Goal: Book appointment/travel/reservation

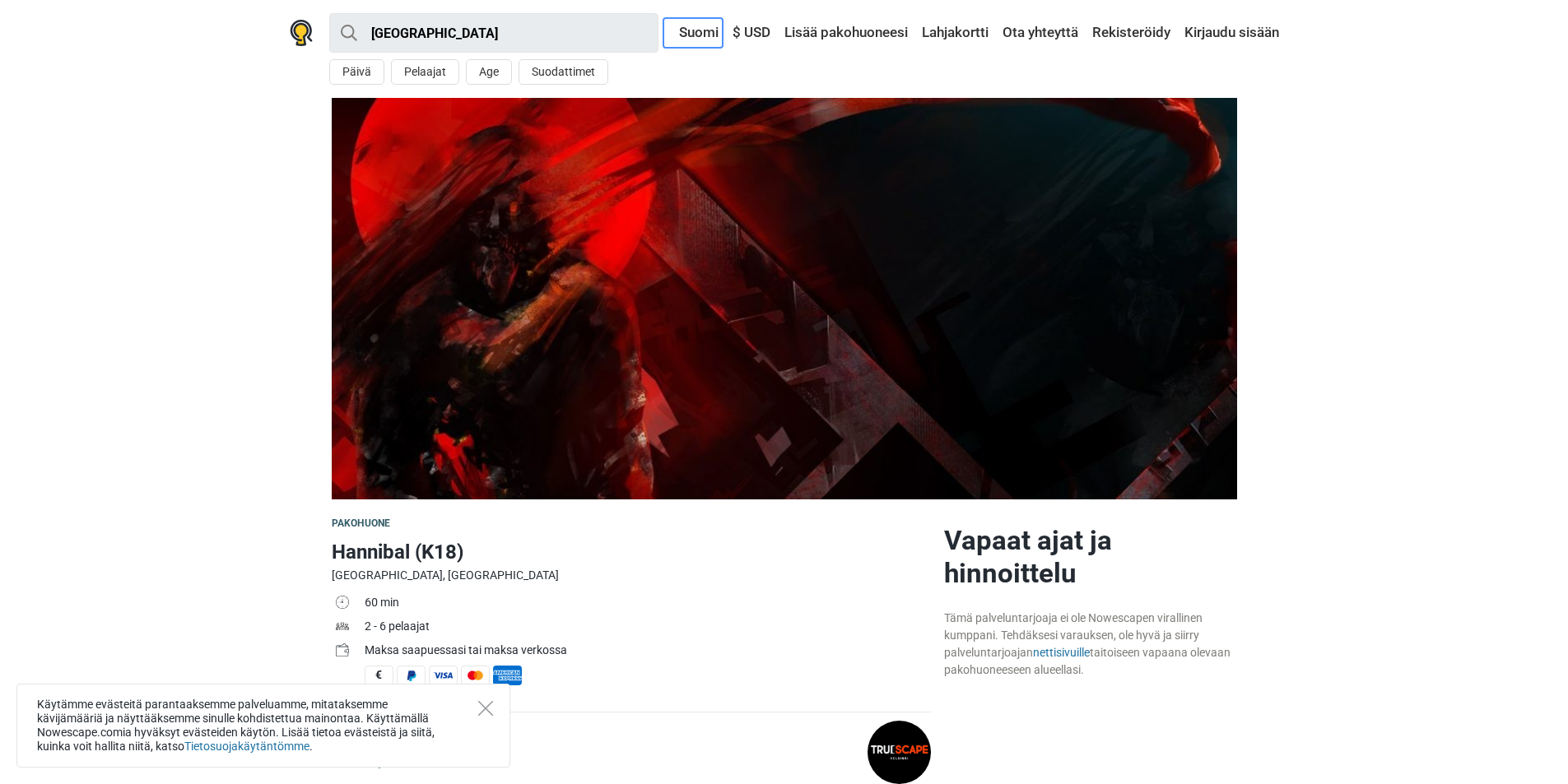
click at [698, 31] on link "Suomi" at bounding box center [693, 33] width 59 height 30
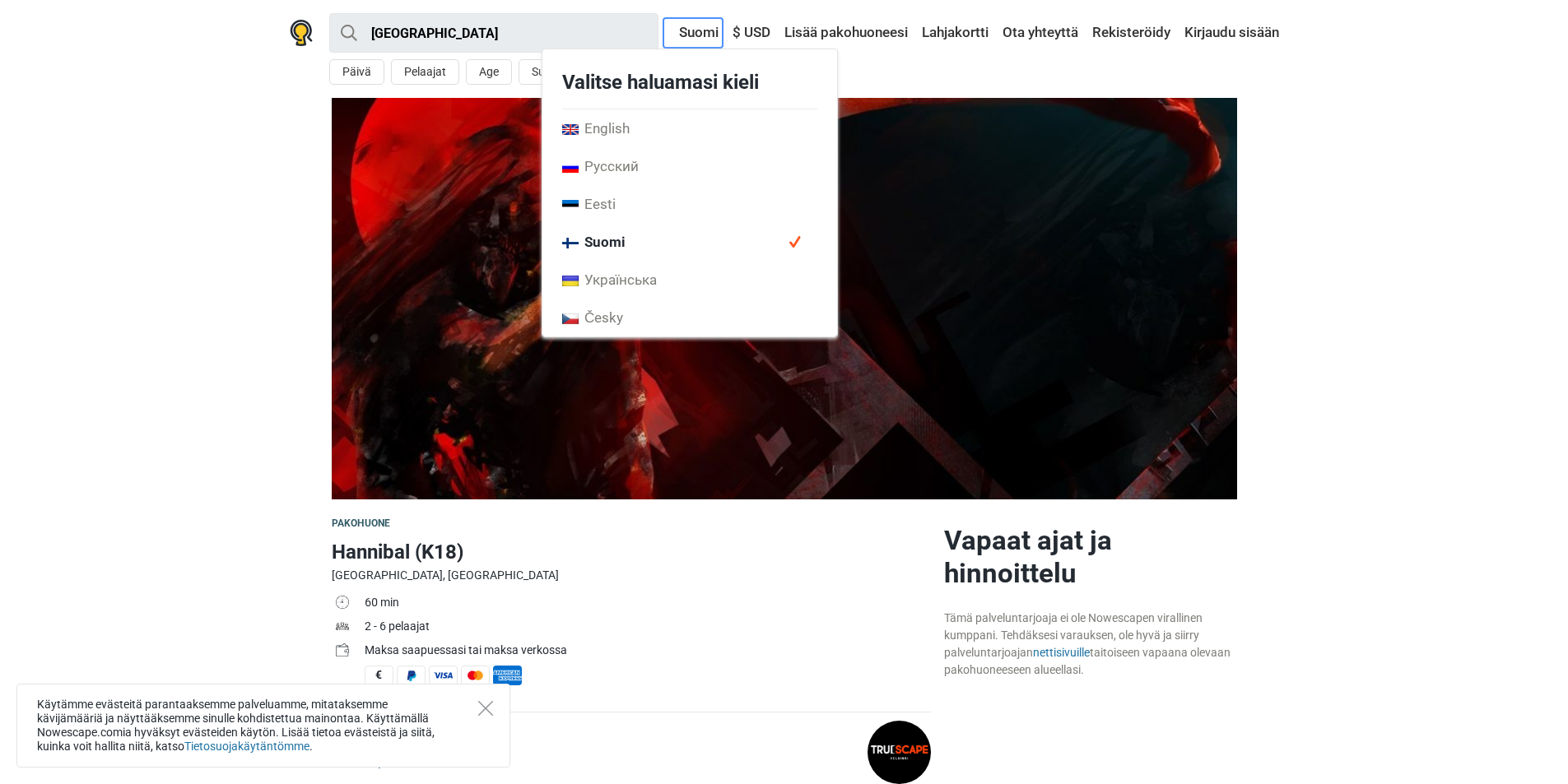
click at [698, 31] on link "Suomi" at bounding box center [693, 33] width 59 height 30
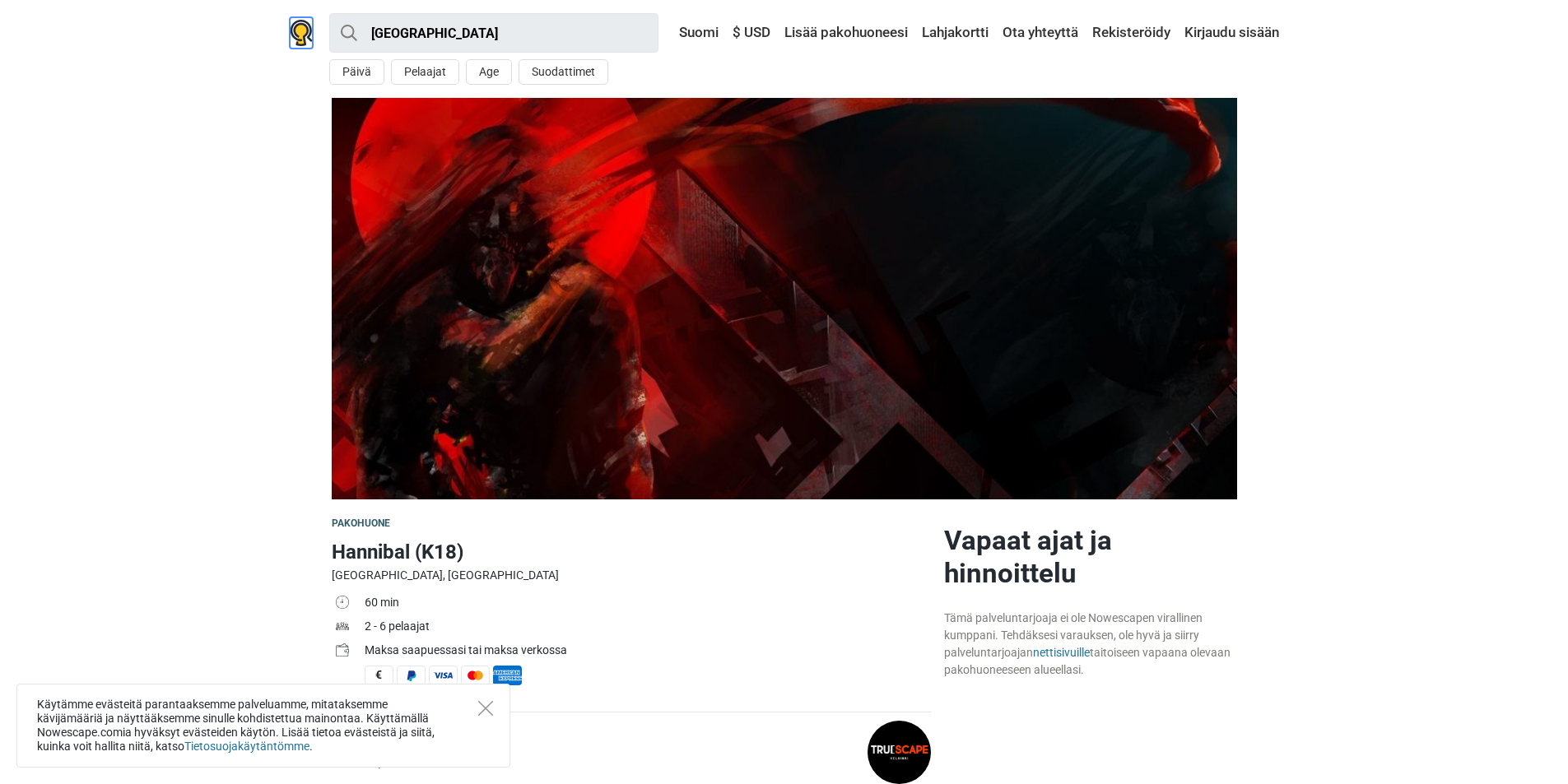
click at [302, 38] on img at bounding box center [301, 33] width 23 height 26
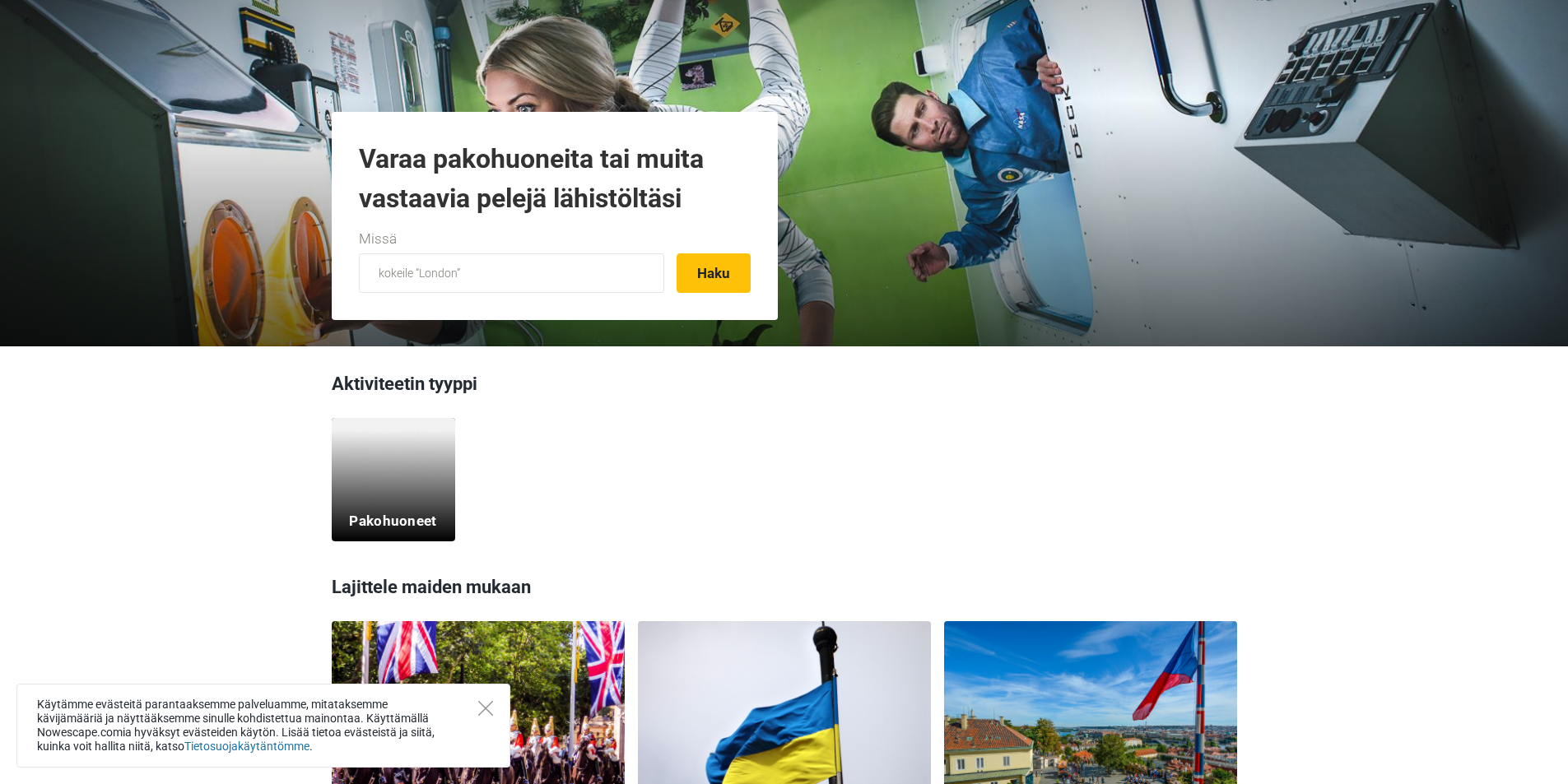
scroll to position [329, 0]
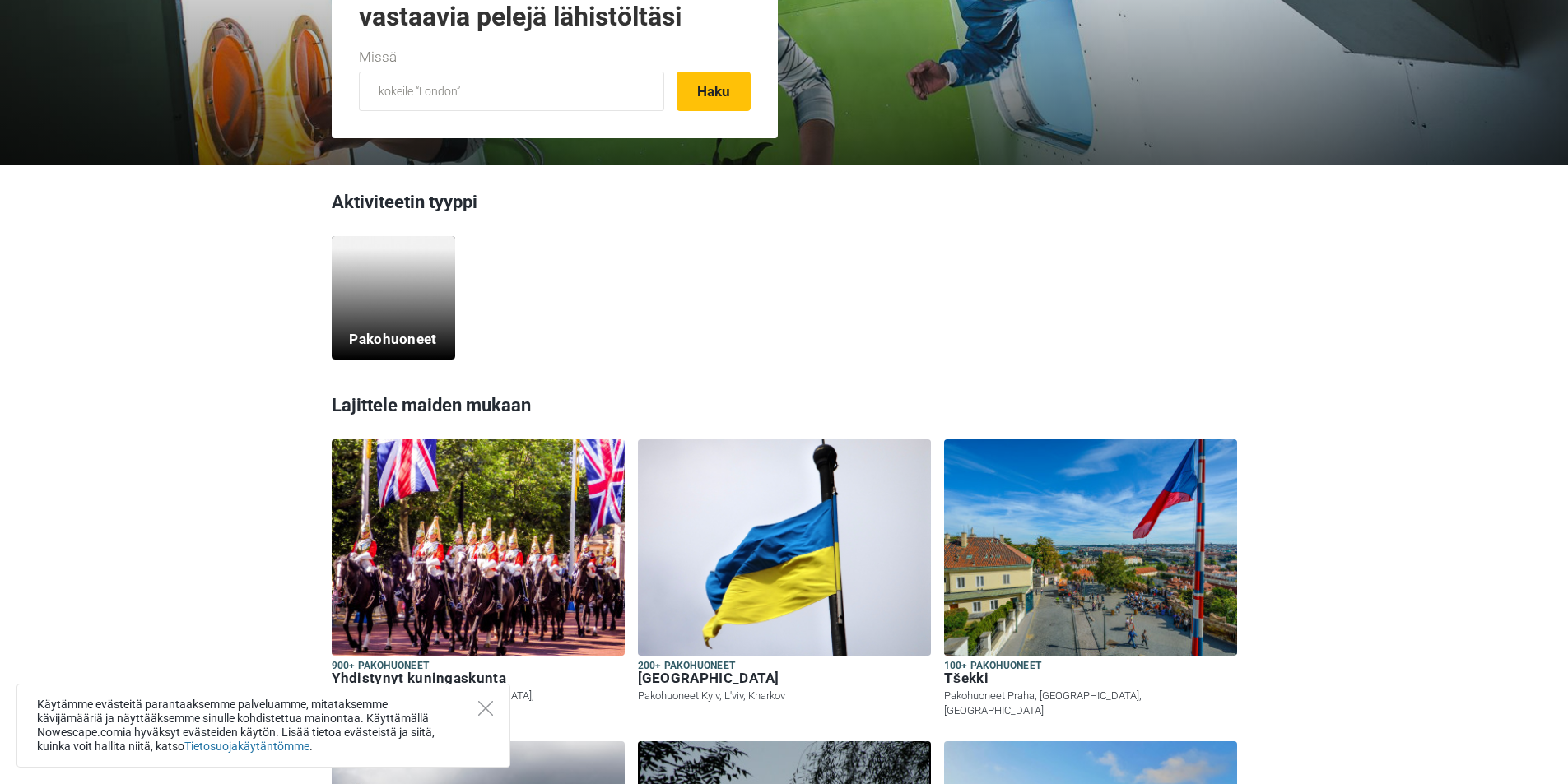
click at [419, 306] on div "Pakohuoneet" at bounding box center [393, 297] width 124 height 124
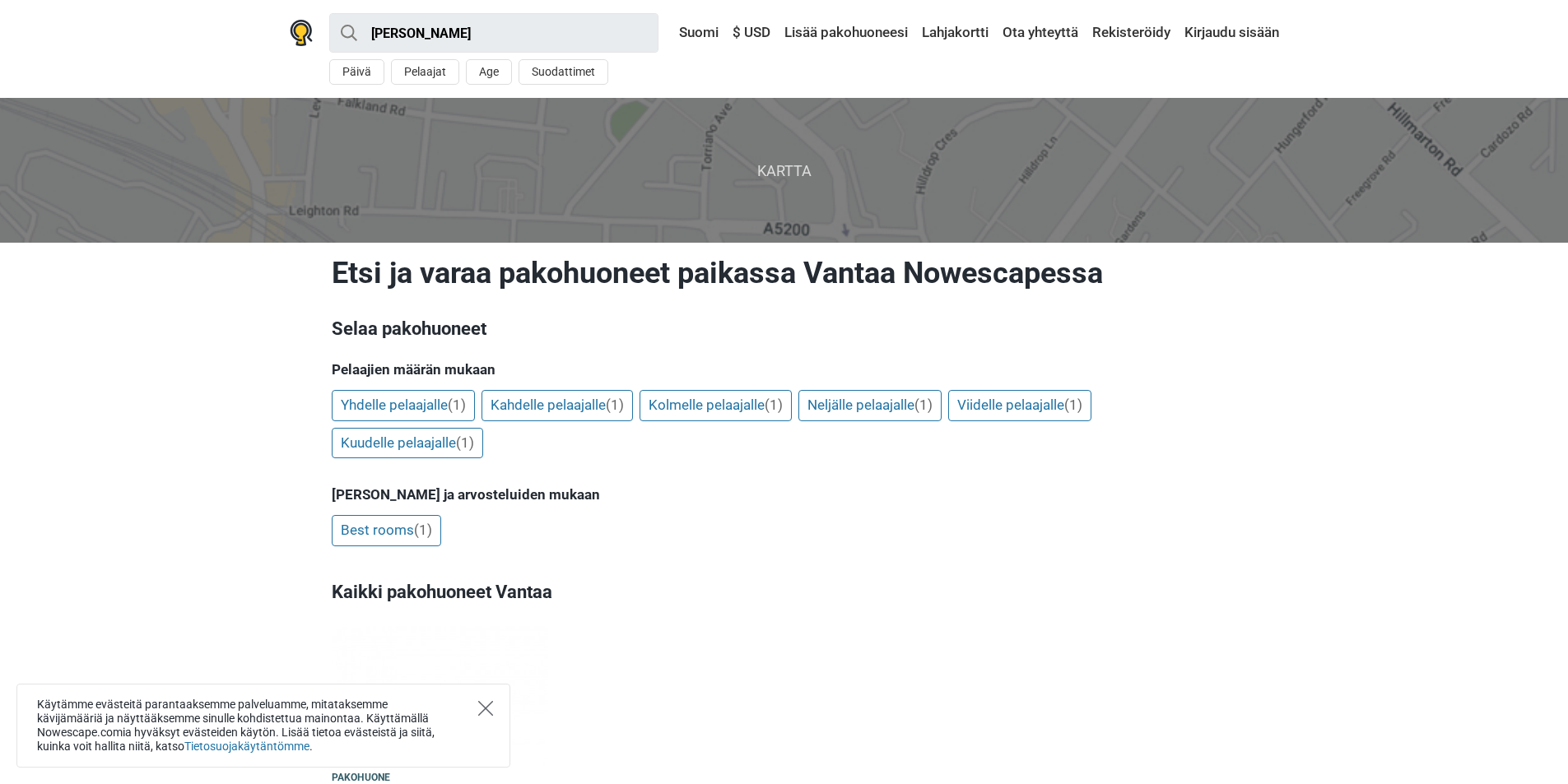
click at [491, 702] on icon "Close" at bounding box center [485, 707] width 14 height 14
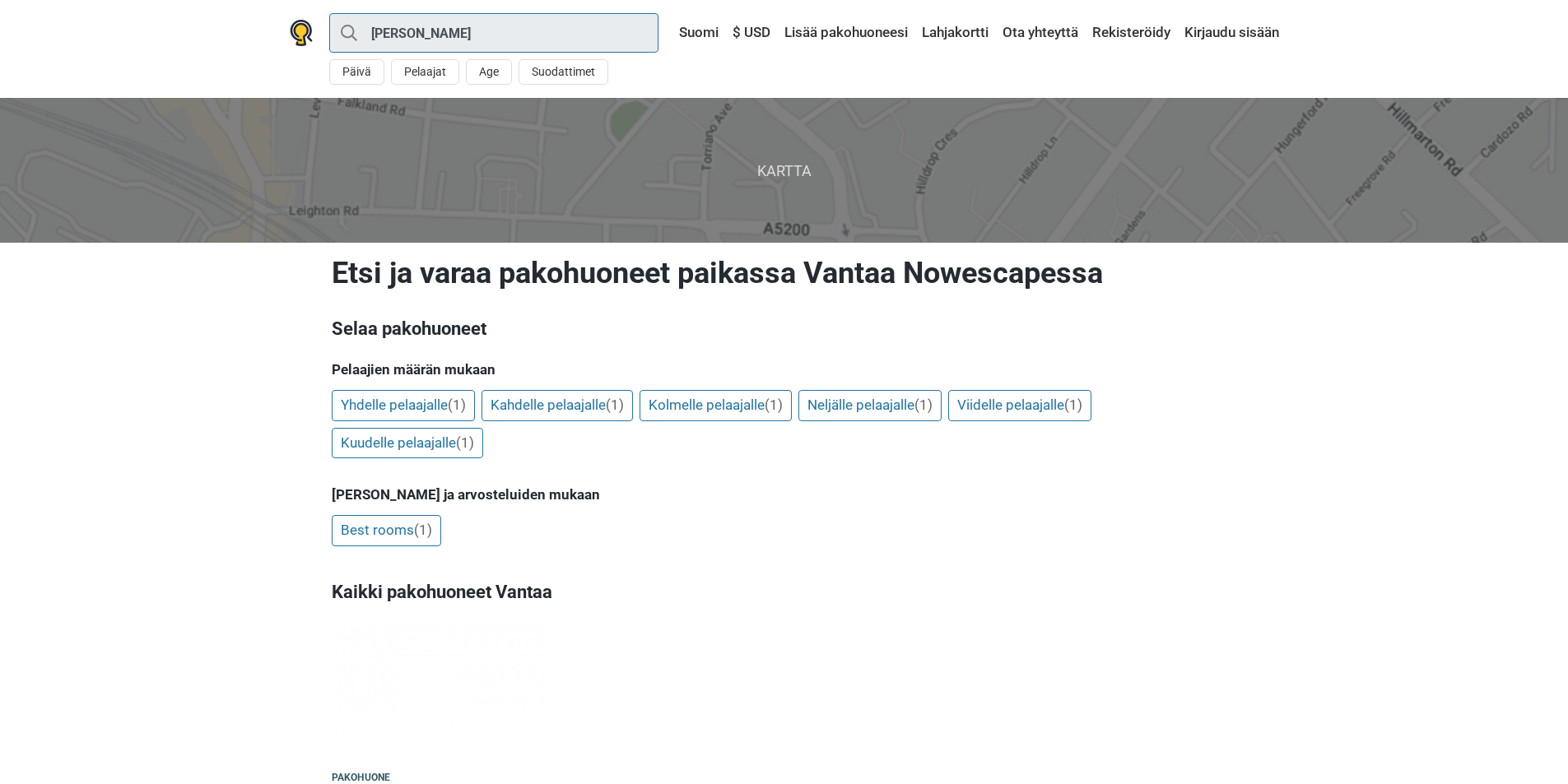
click at [517, 38] on input "Vantaa · Pakohuoneet" at bounding box center [493, 33] width 329 height 39
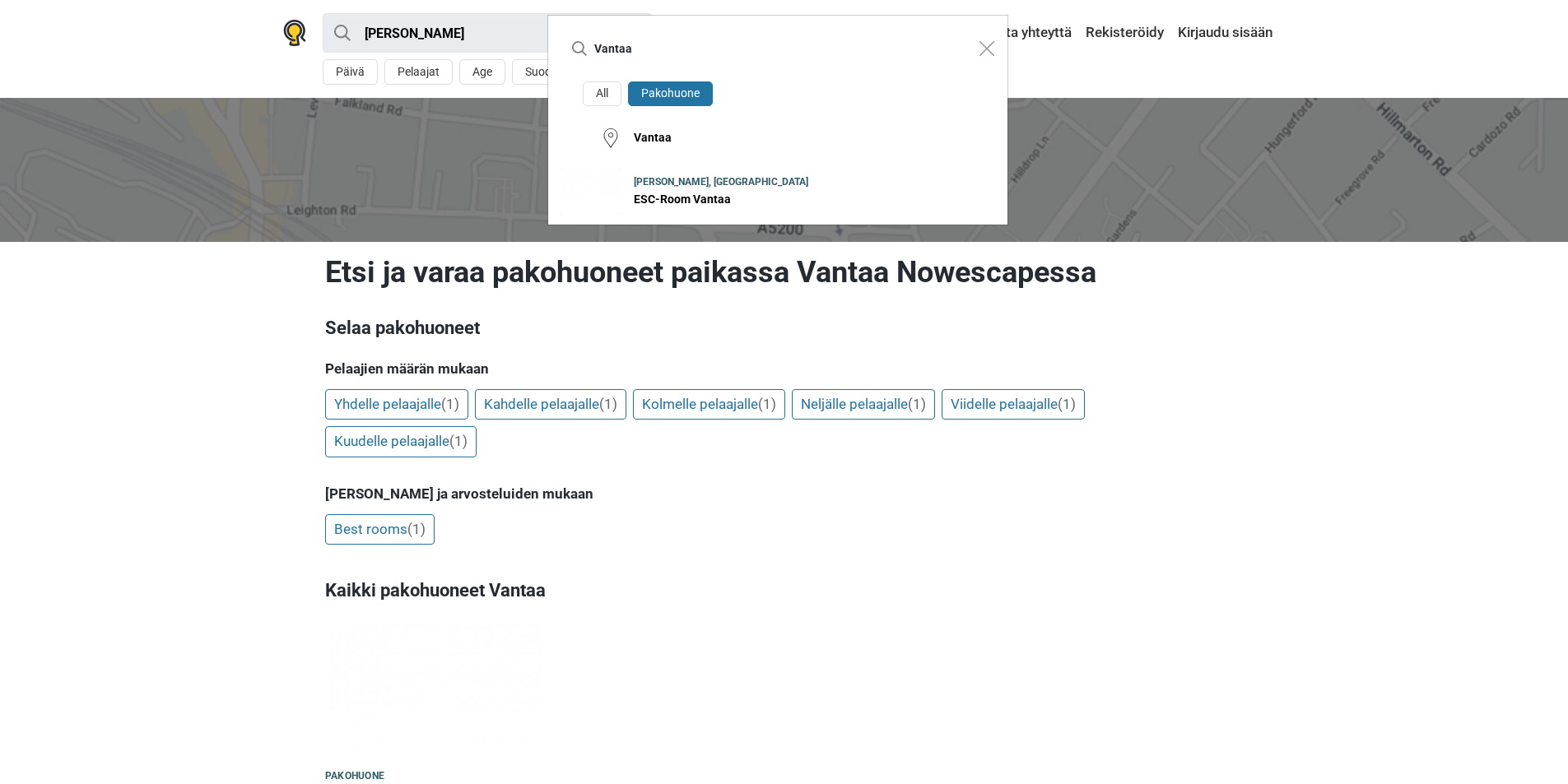
drag, startPoint x: 601, startPoint y: 46, endPoint x: 573, endPoint y: 47, distance: 28.0
click at [573, 47] on div "Vantaa" at bounding box center [761, 48] width 402 height 39
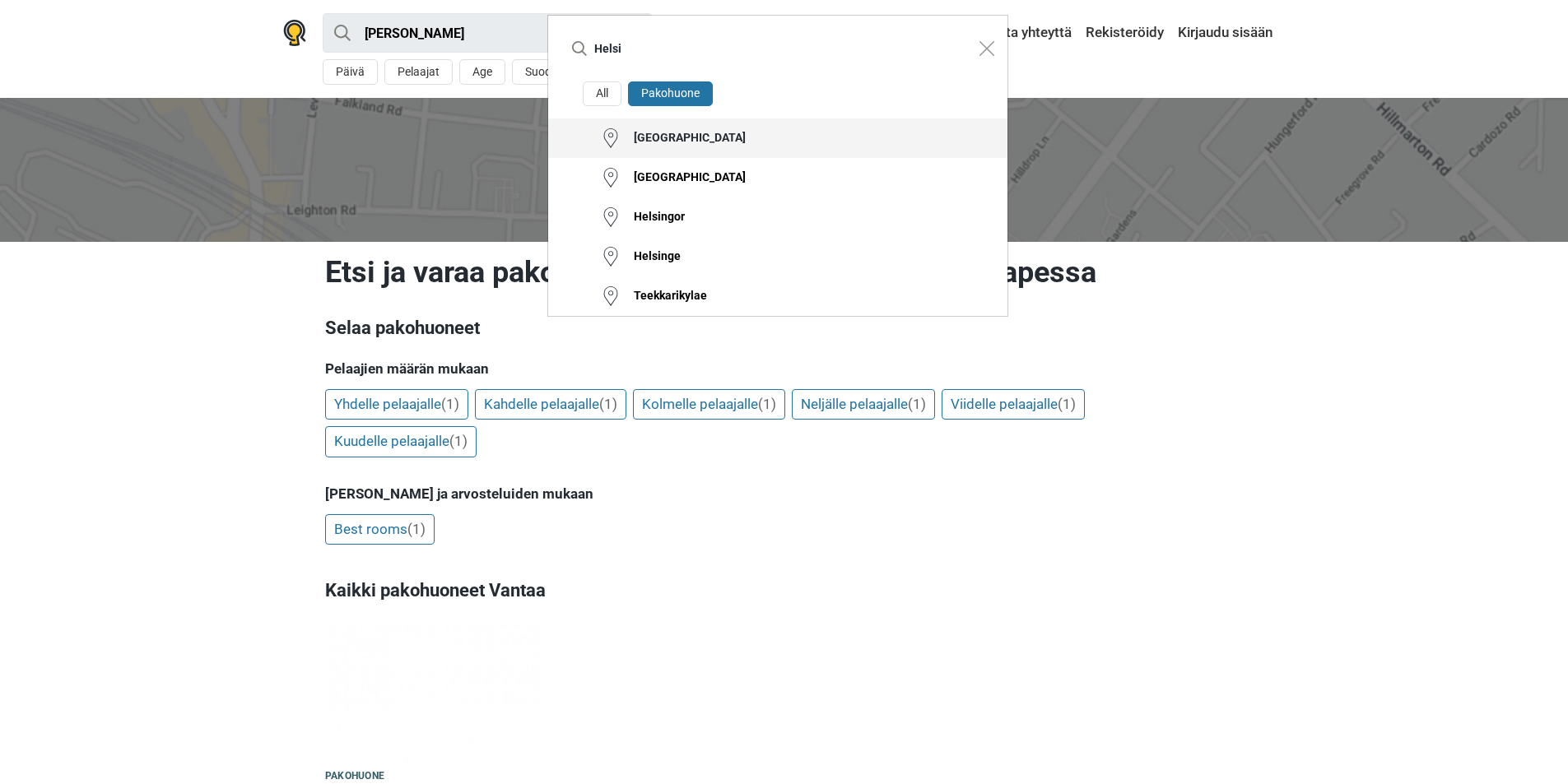
type input "Helsi"
click at [687, 137] on button "[GEOGRAPHIC_DATA]" at bounding box center [778, 138] width 459 height 39
type input "Helsinki · Pakohuoneet"
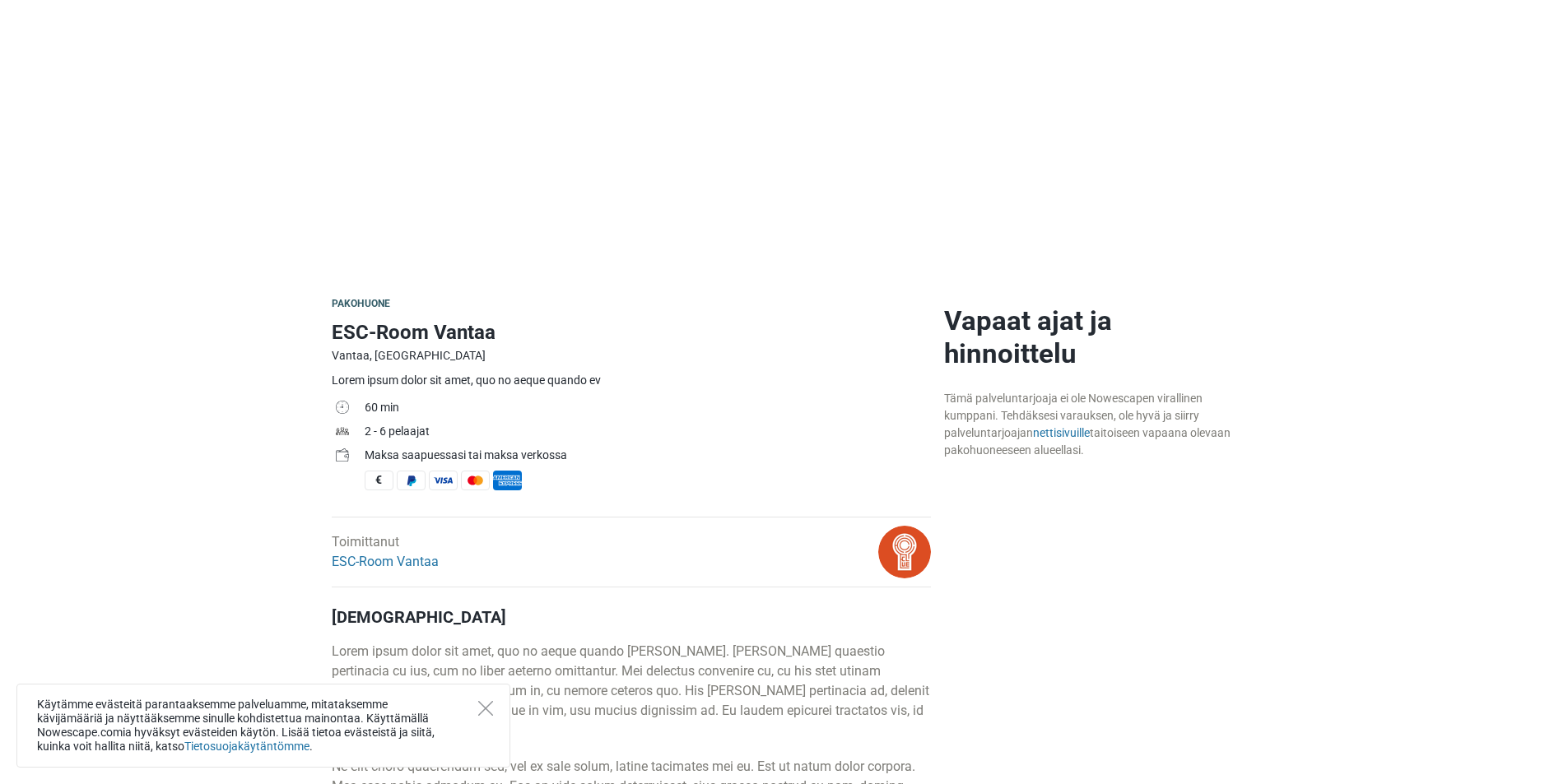
scroll to position [82, 0]
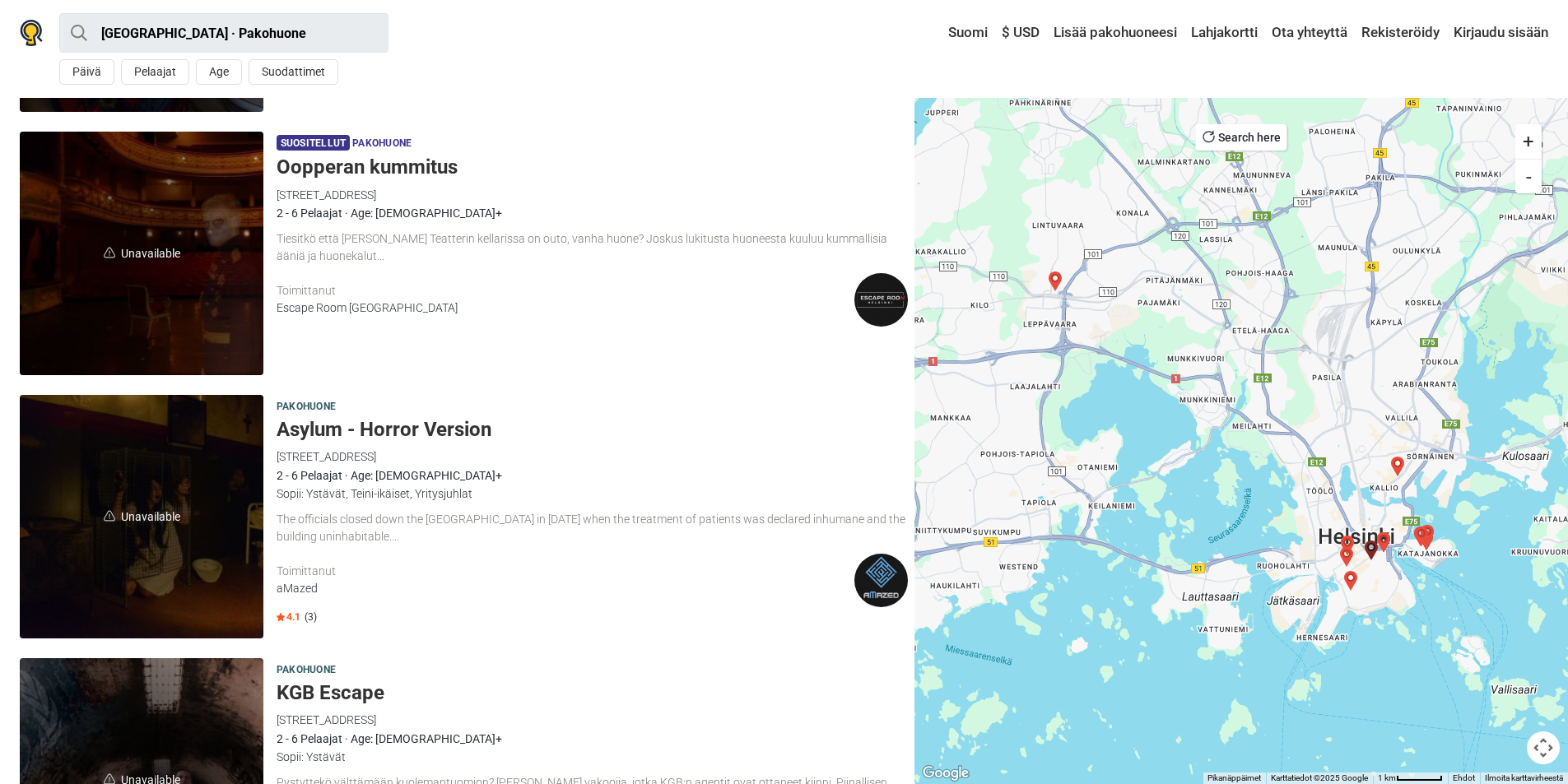
scroll to position [2139, 0]
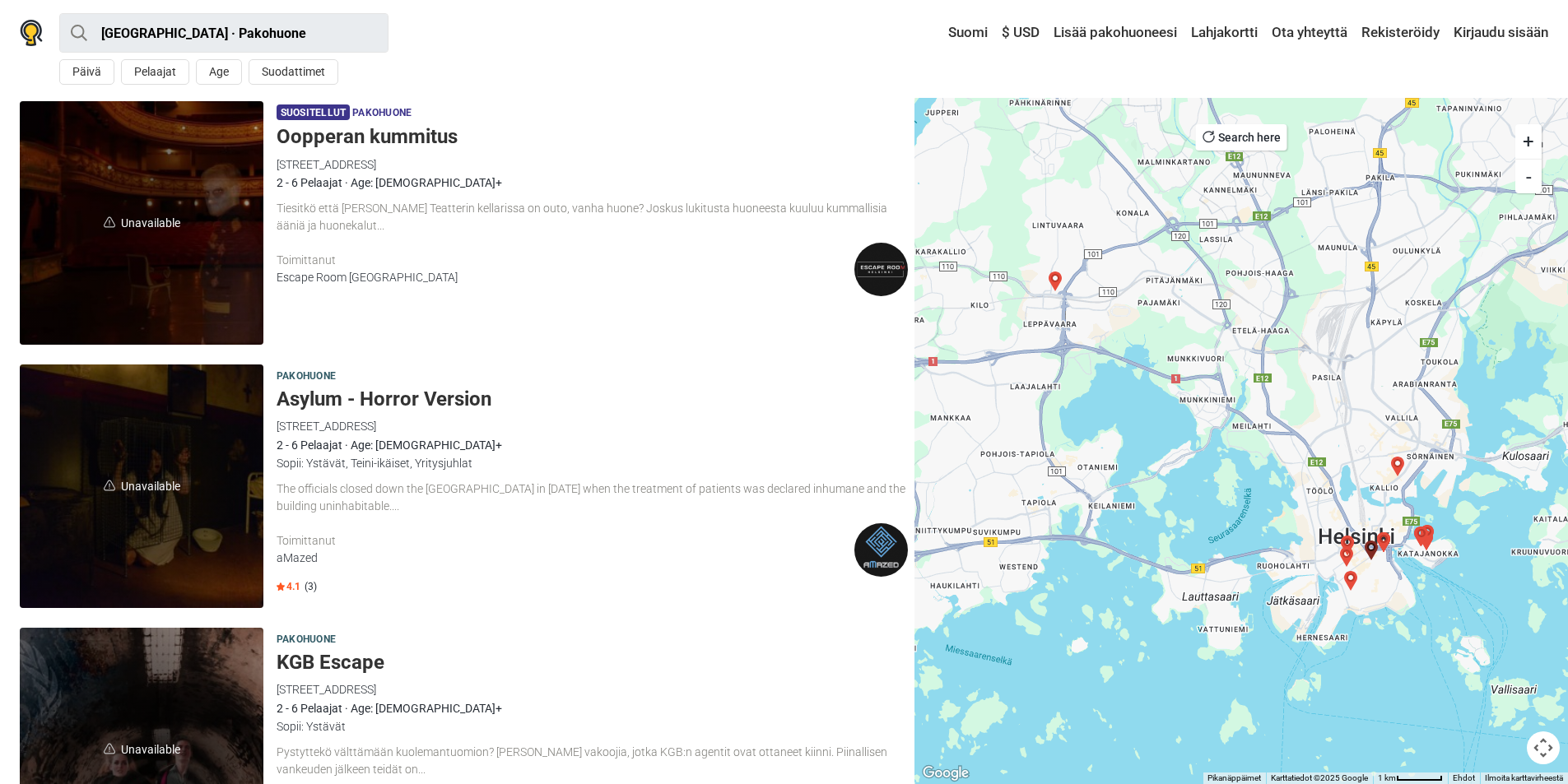
click at [410, 404] on h5 "Asylum - Horror Version" at bounding box center [592, 399] width 631 height 24
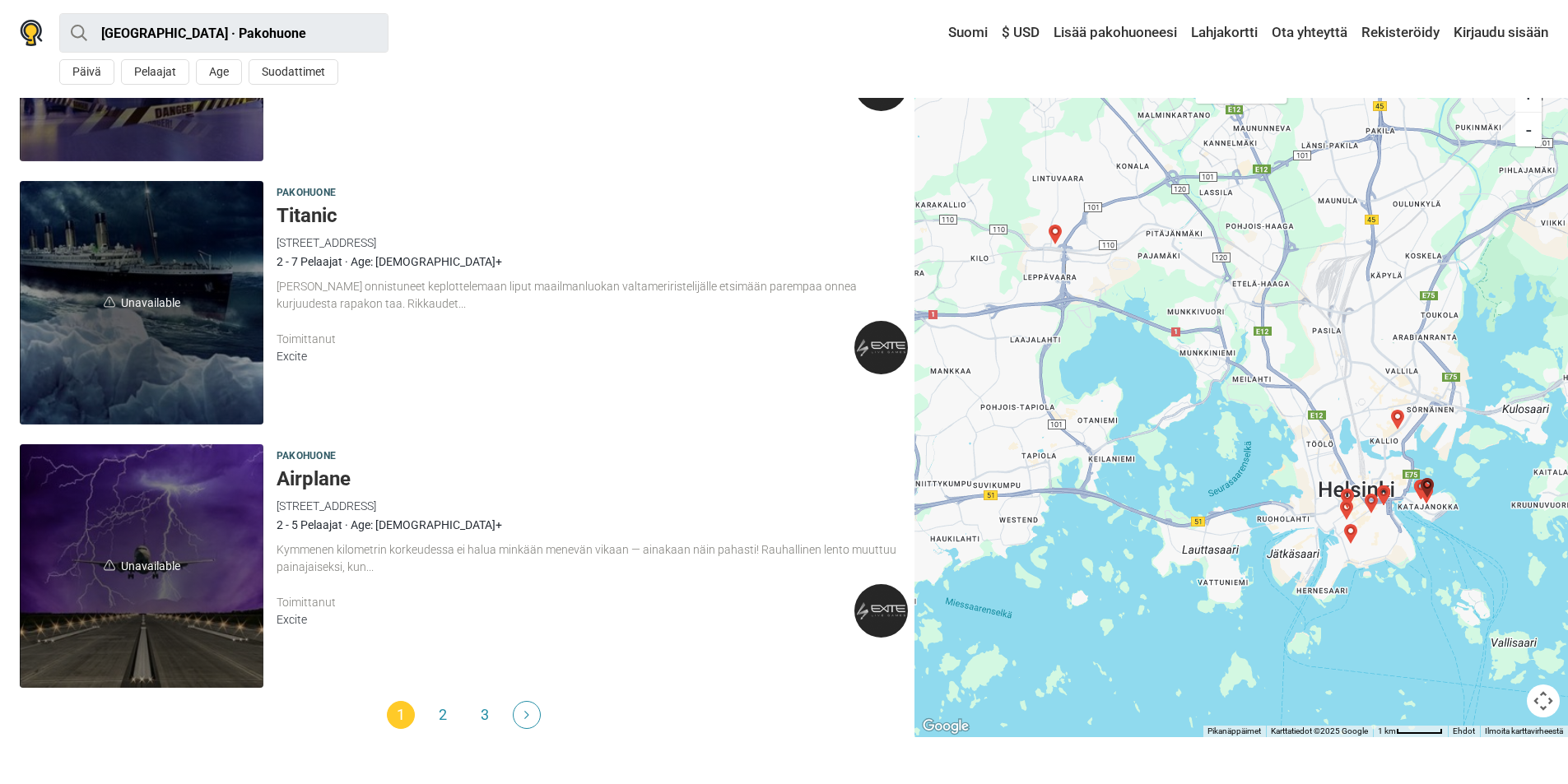
scroll to position [4693, 0]
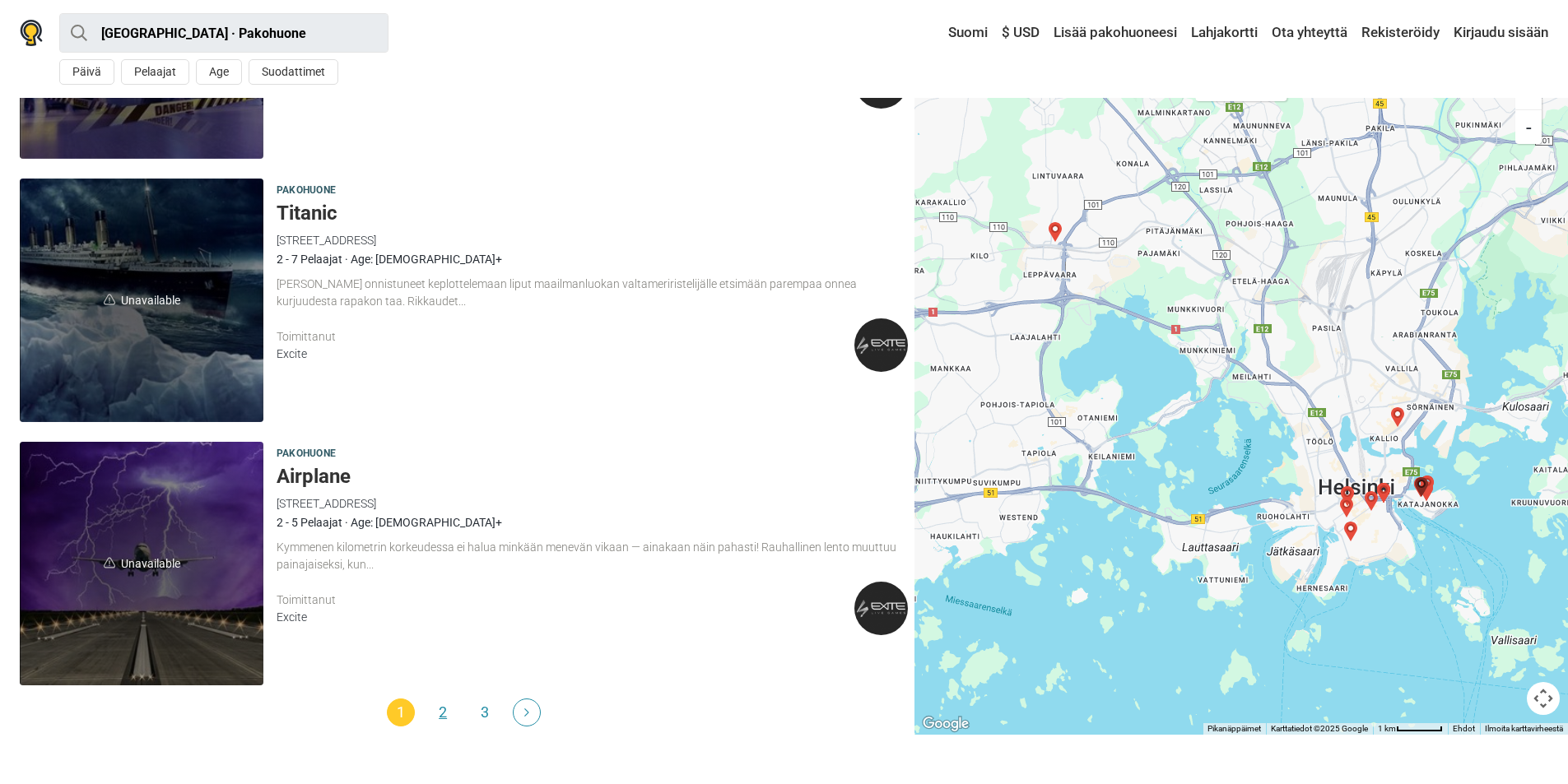
click at [444, 712] on link "2" at bounding box center [442, 712] width 28 height 28
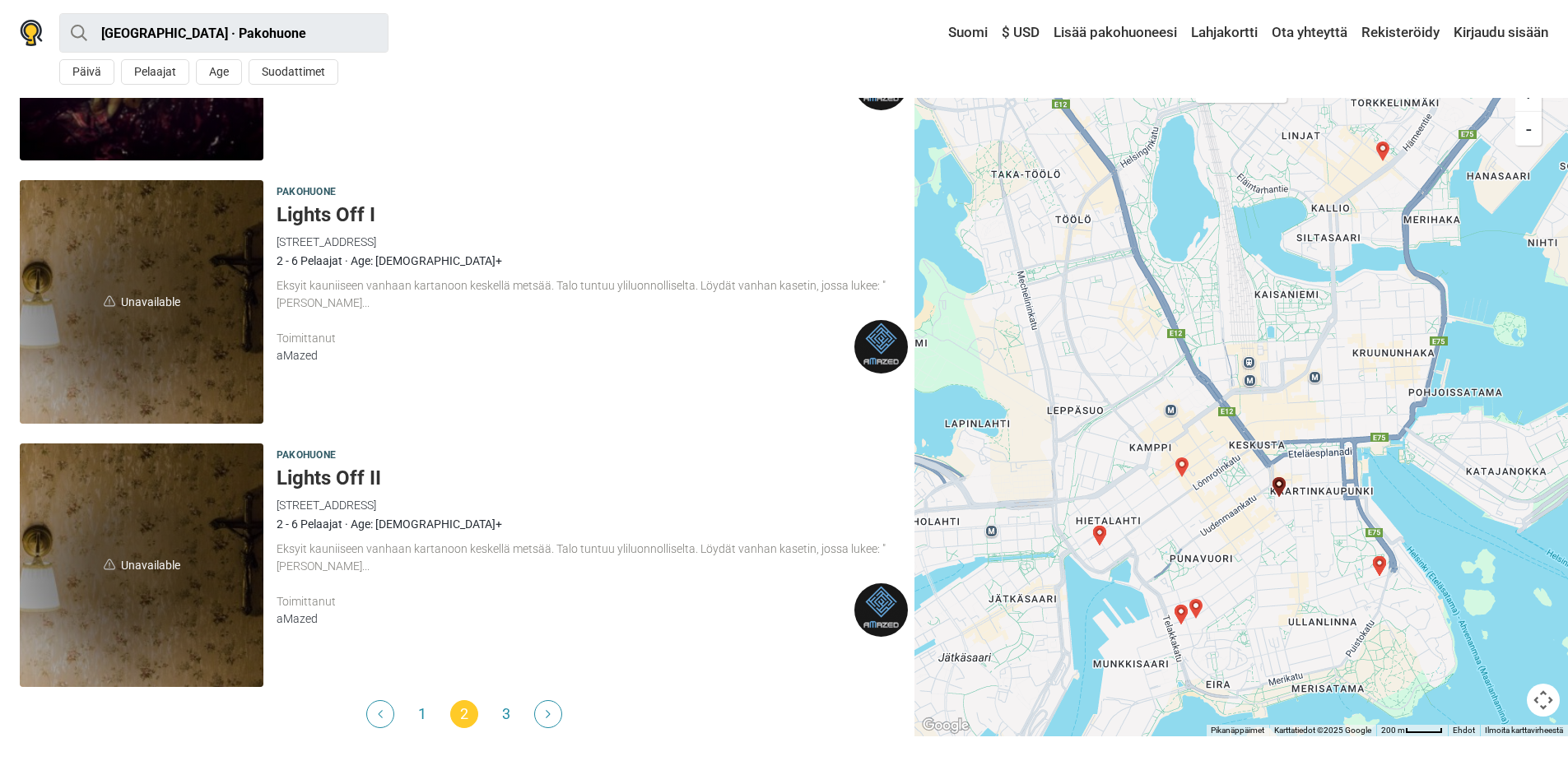
scroll to position [4693, 0]
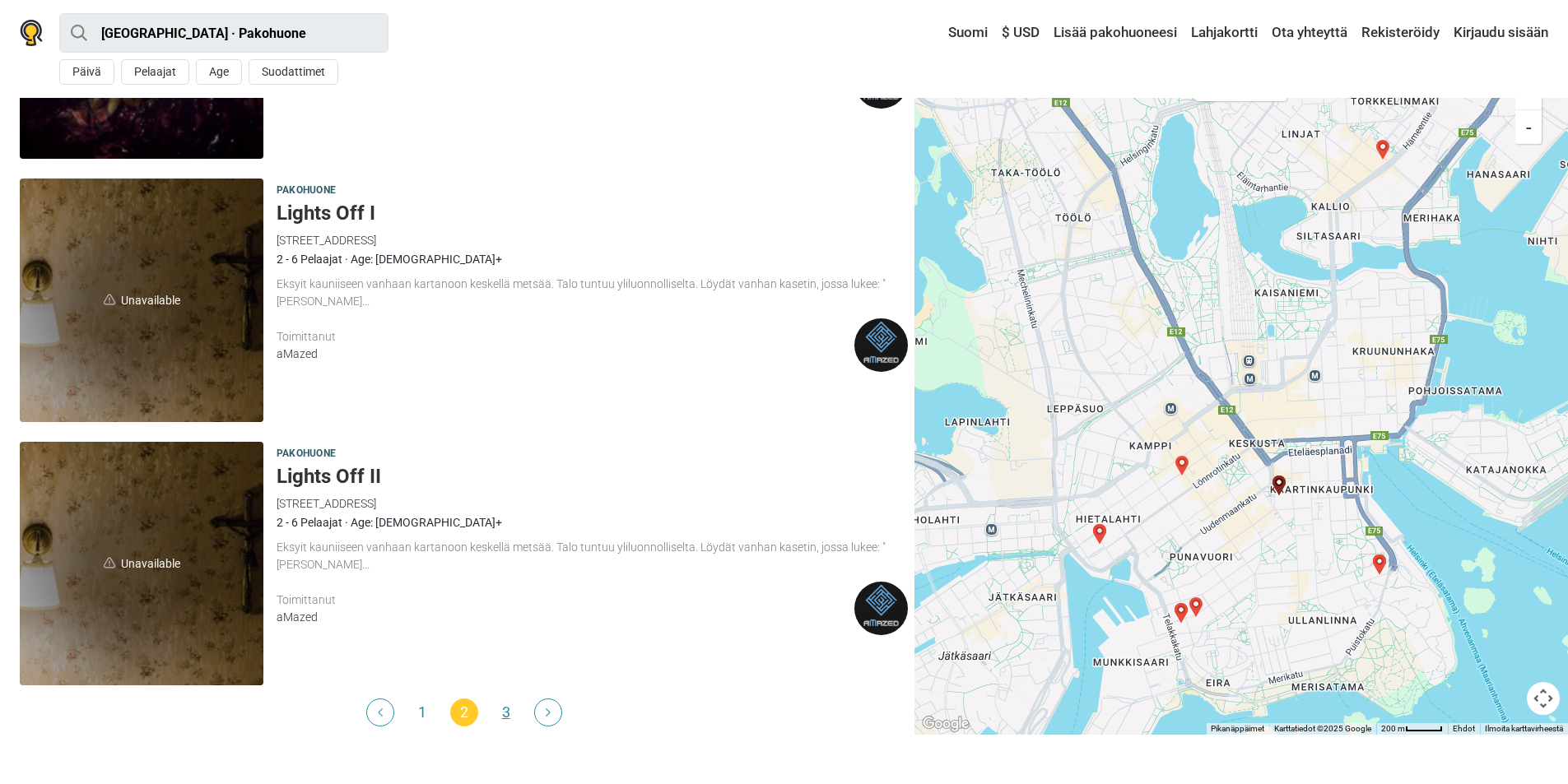
click at [510, 713] on link "3" at bounding box center [505, 712] width 28 height 28
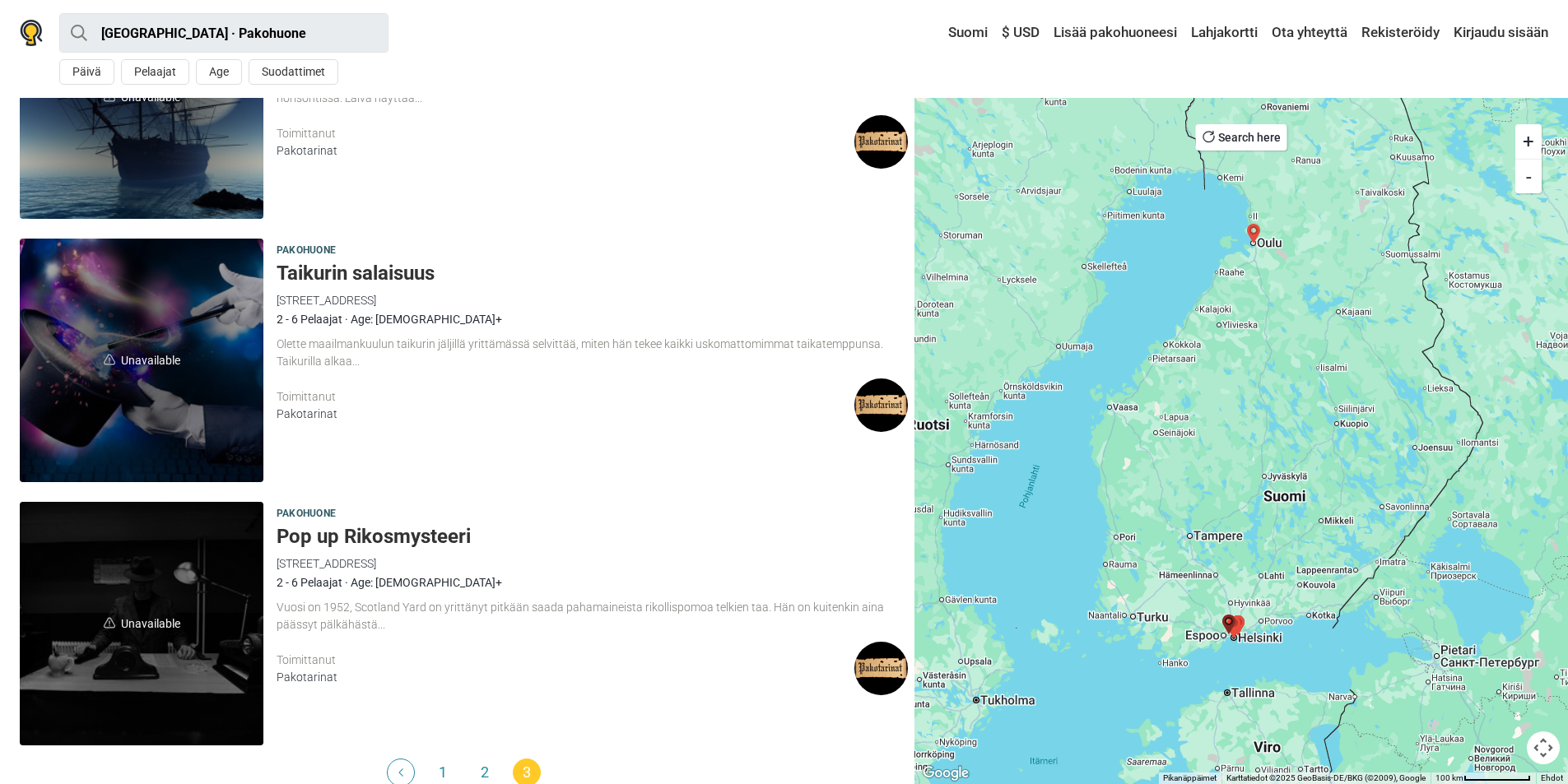
scroll to position [3641, 0]
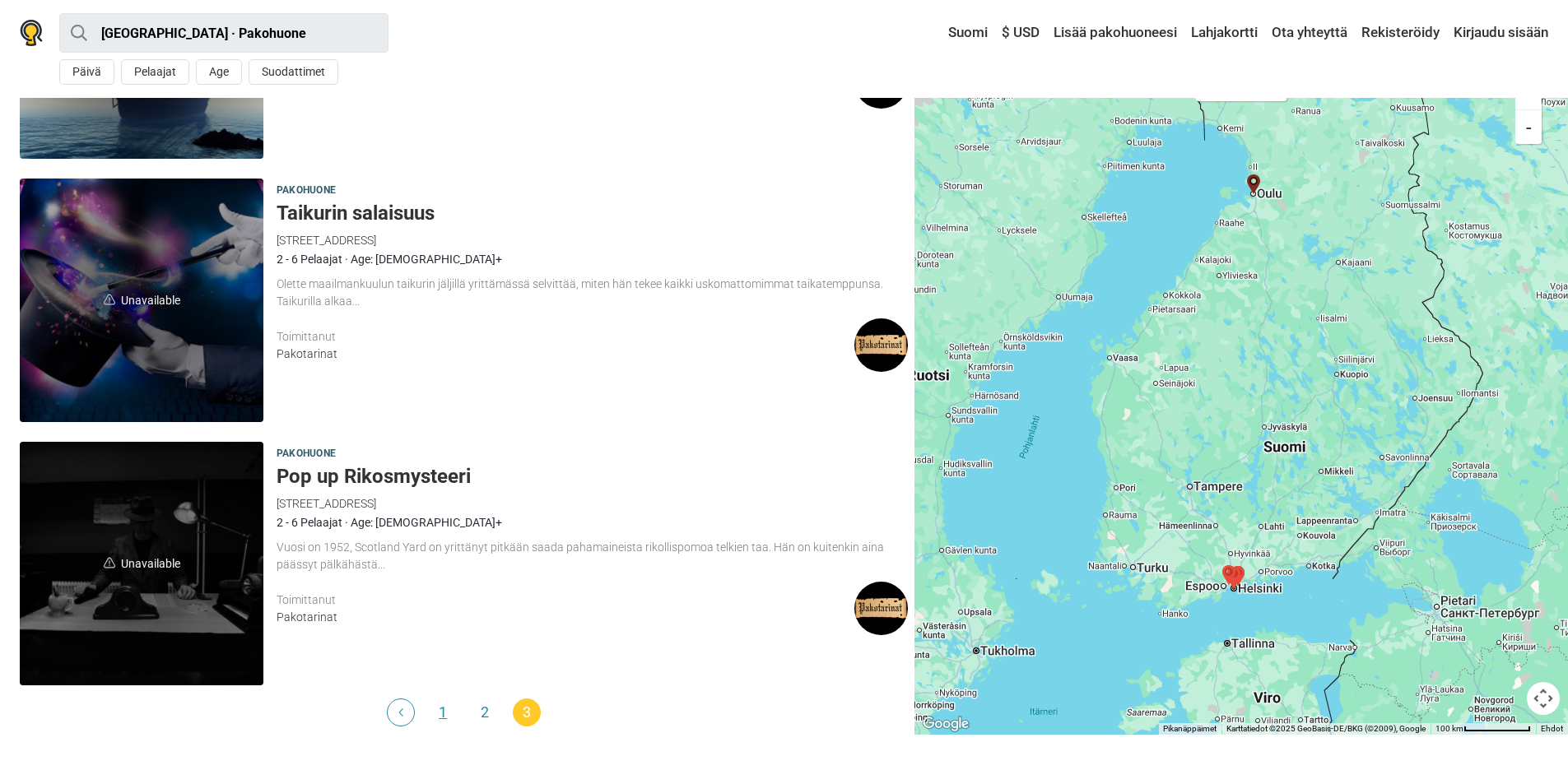
click at [450, 710] on link "1" at bounding box center [442, 712] width 28 height 28
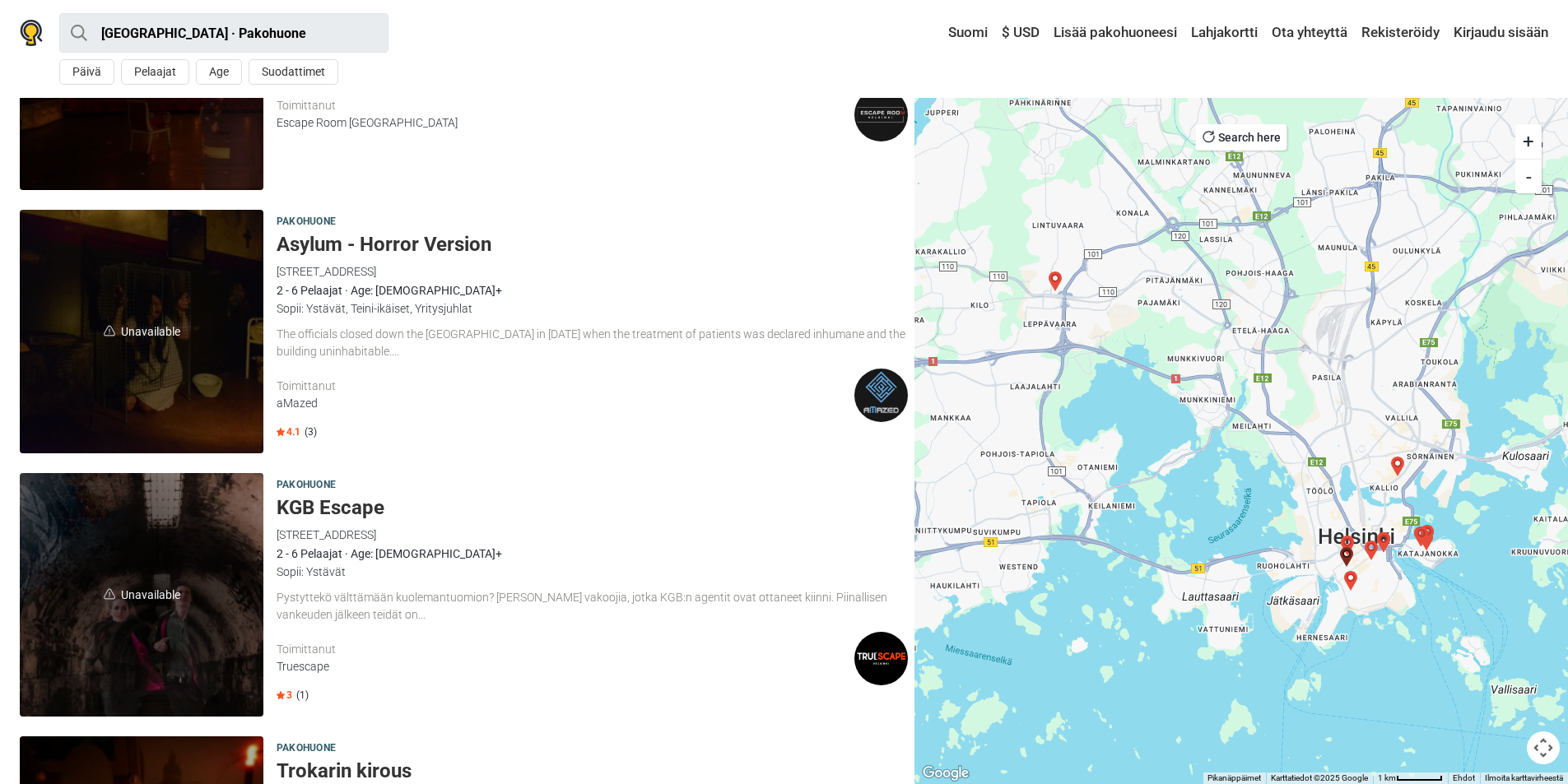
scroll to position [2303, 0]
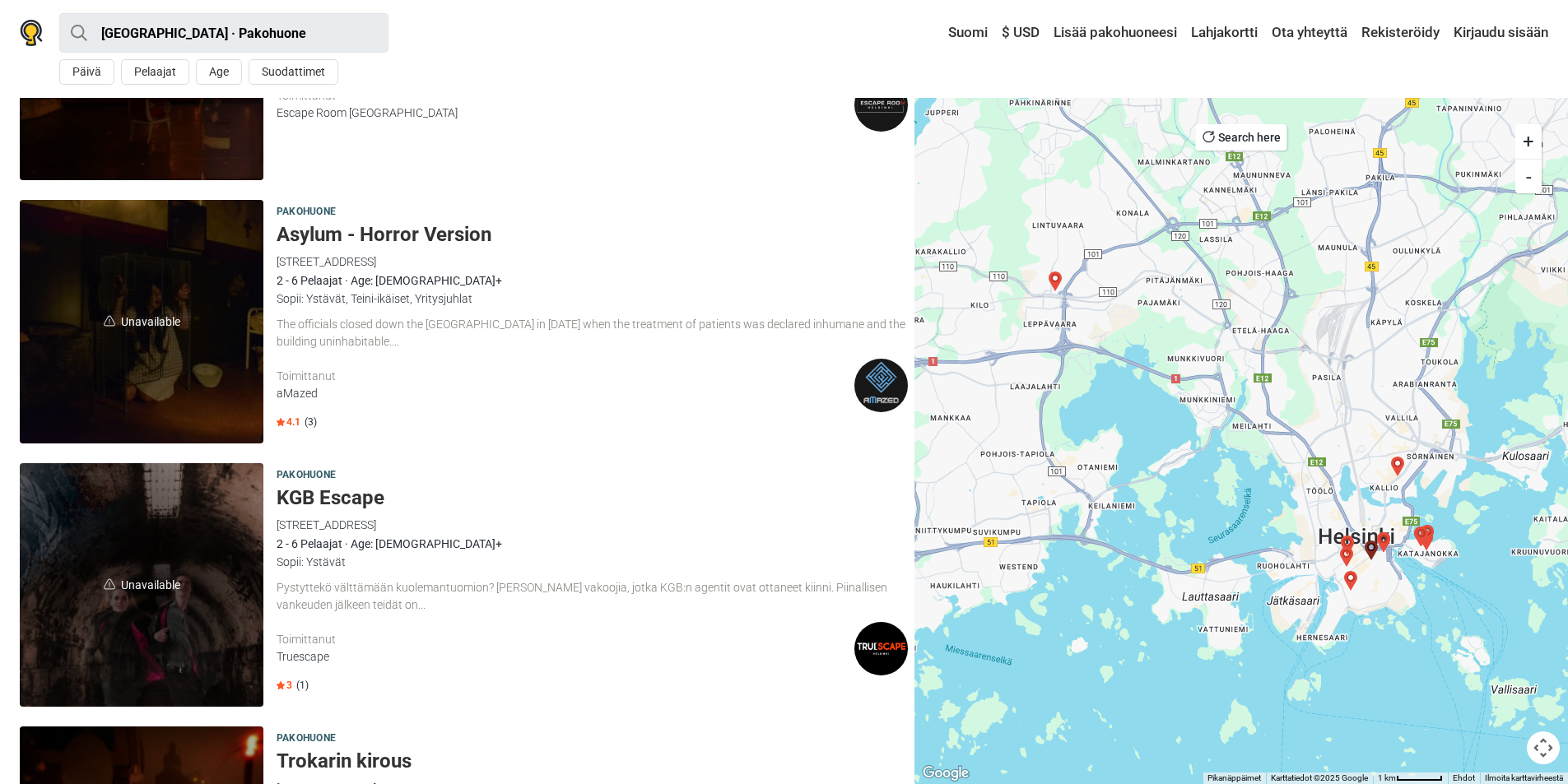
click at [468, 233] on h5 "Asylum - Horror Version" at bounding box center [592, 235] width 631 height 24
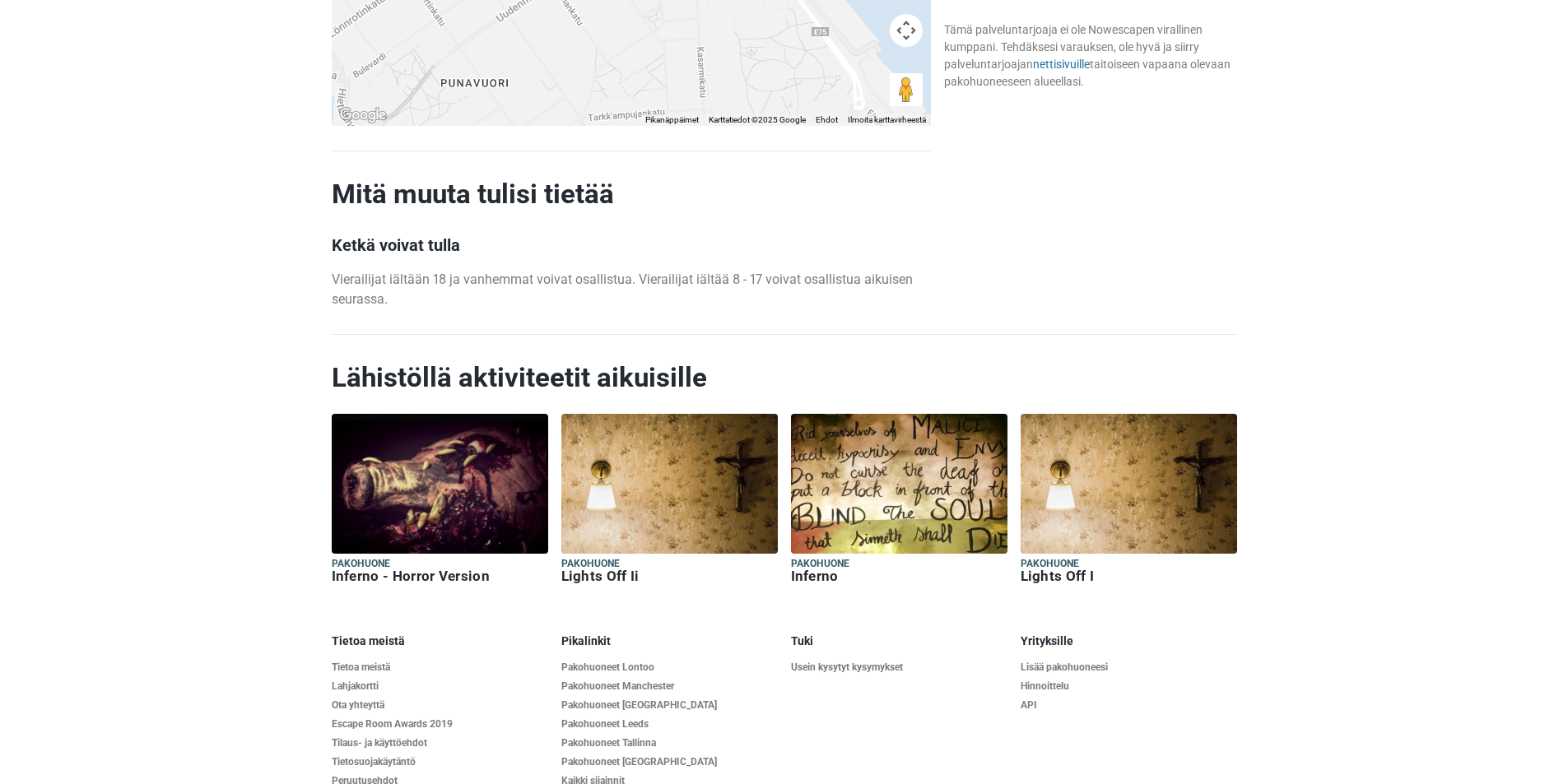
scroll to position [1974, 0]
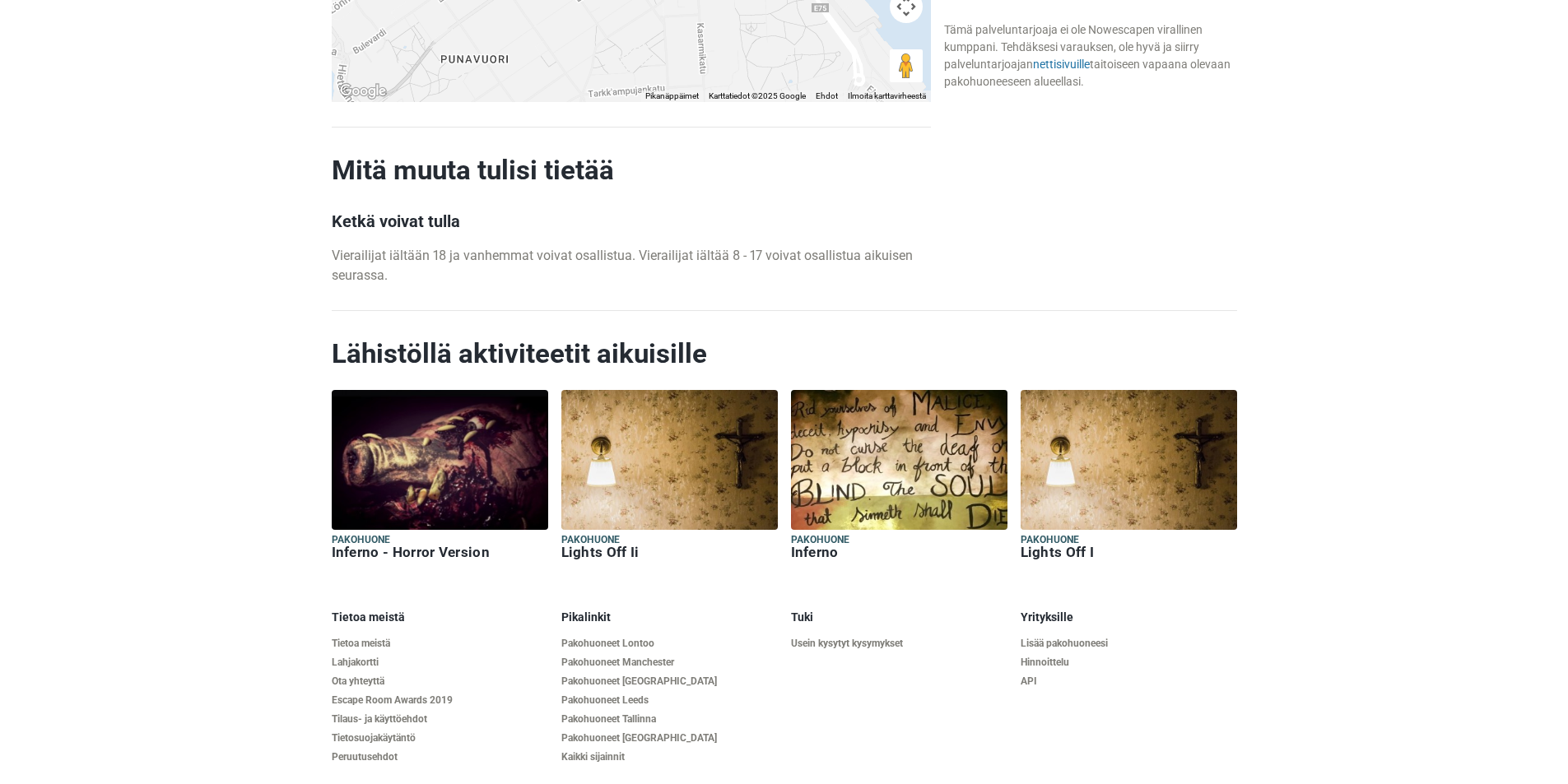
click at [384, 488] on img at bounding box center [440, 460] width 217 height 140
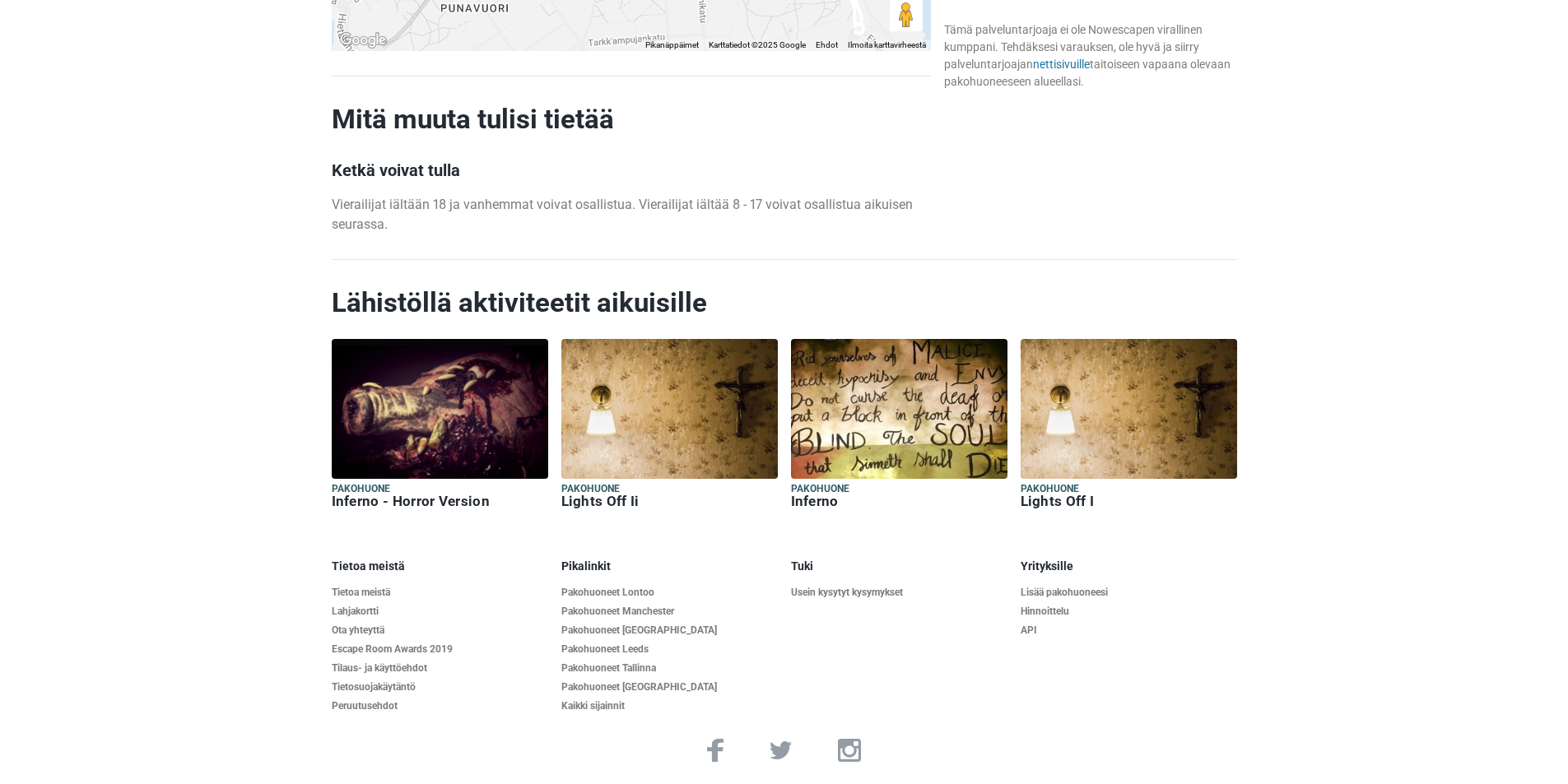
scroll to position [2029, 0]
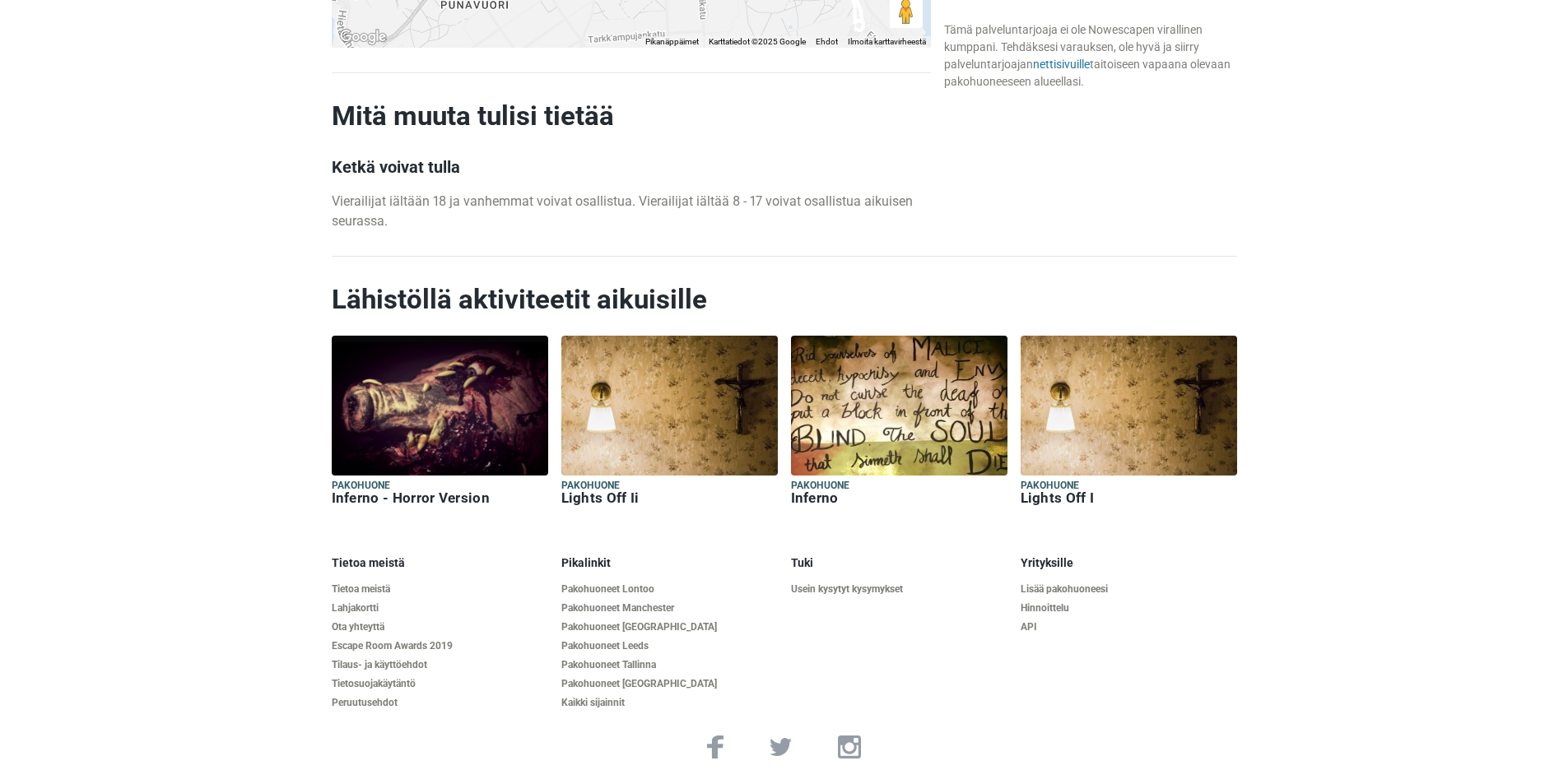
click at [421, 431] on img at bounding box center [440, 405] width 217 height 140
click at [711, 444] on img at bounding box center [669, 405] width 217 height 140
click at [1076, 424] on img at bounding box center [1129, 405] width 217 height 140
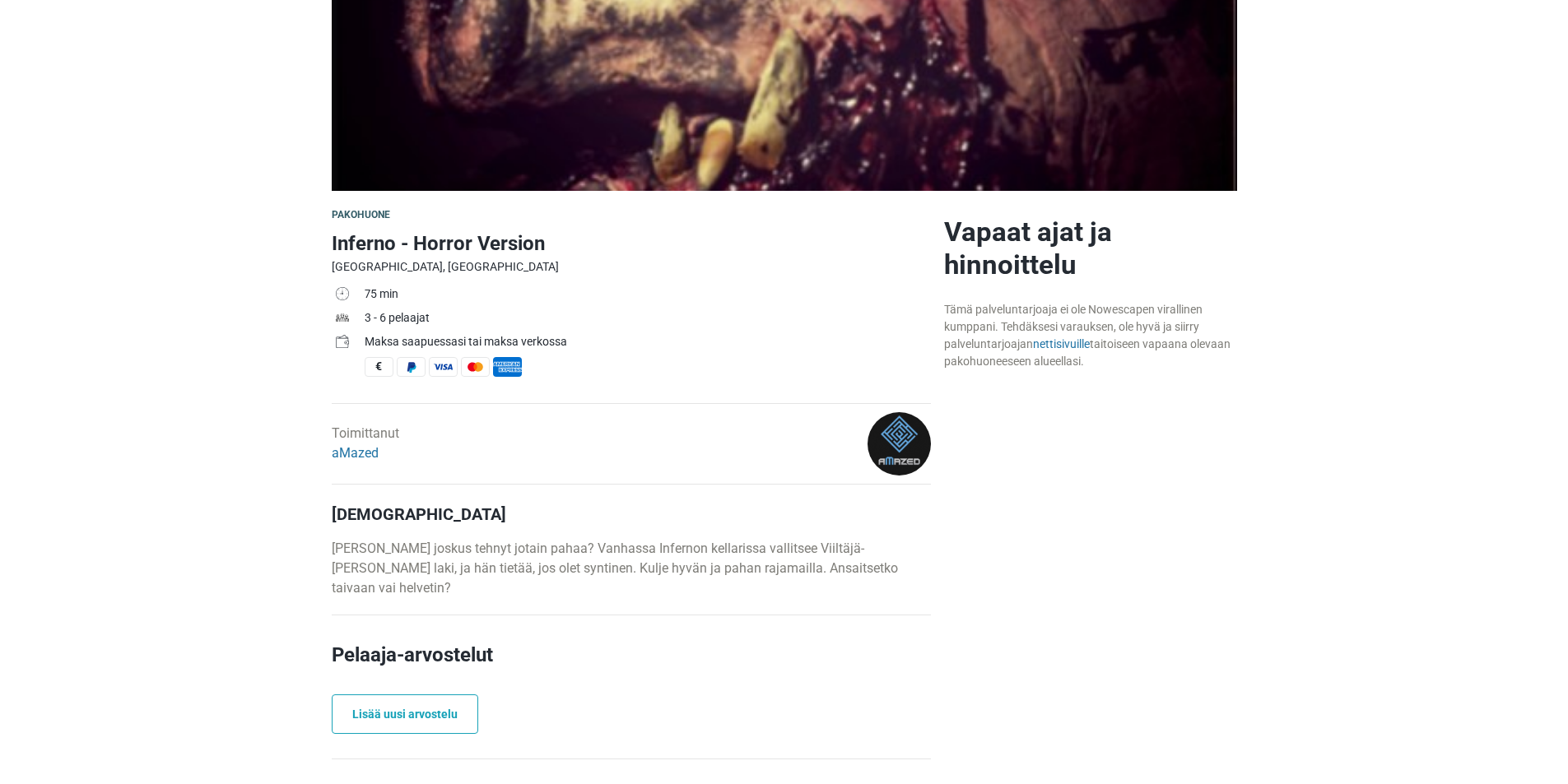
scroll to position [329, 0]
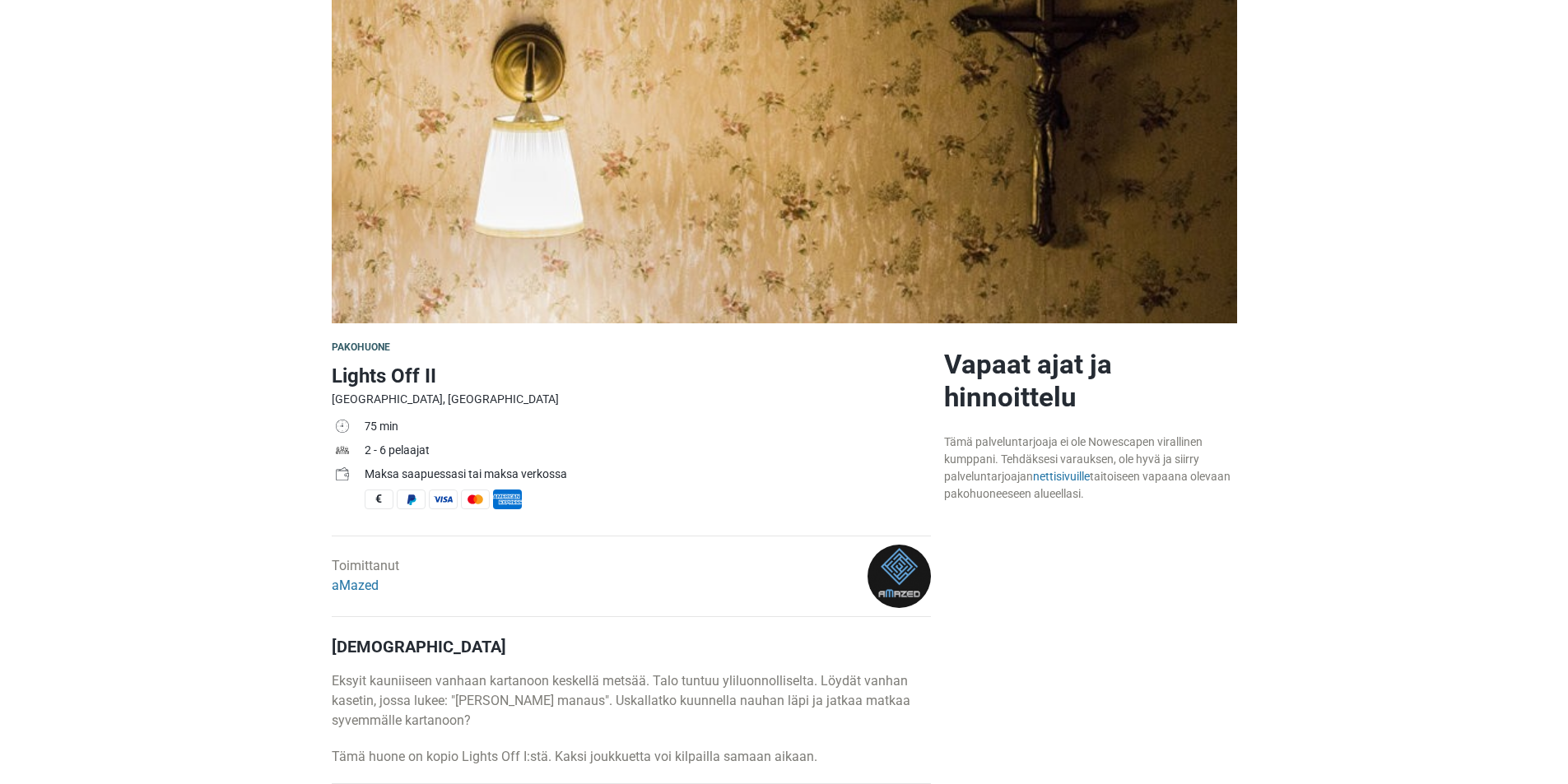
scroll to position [329, 0]
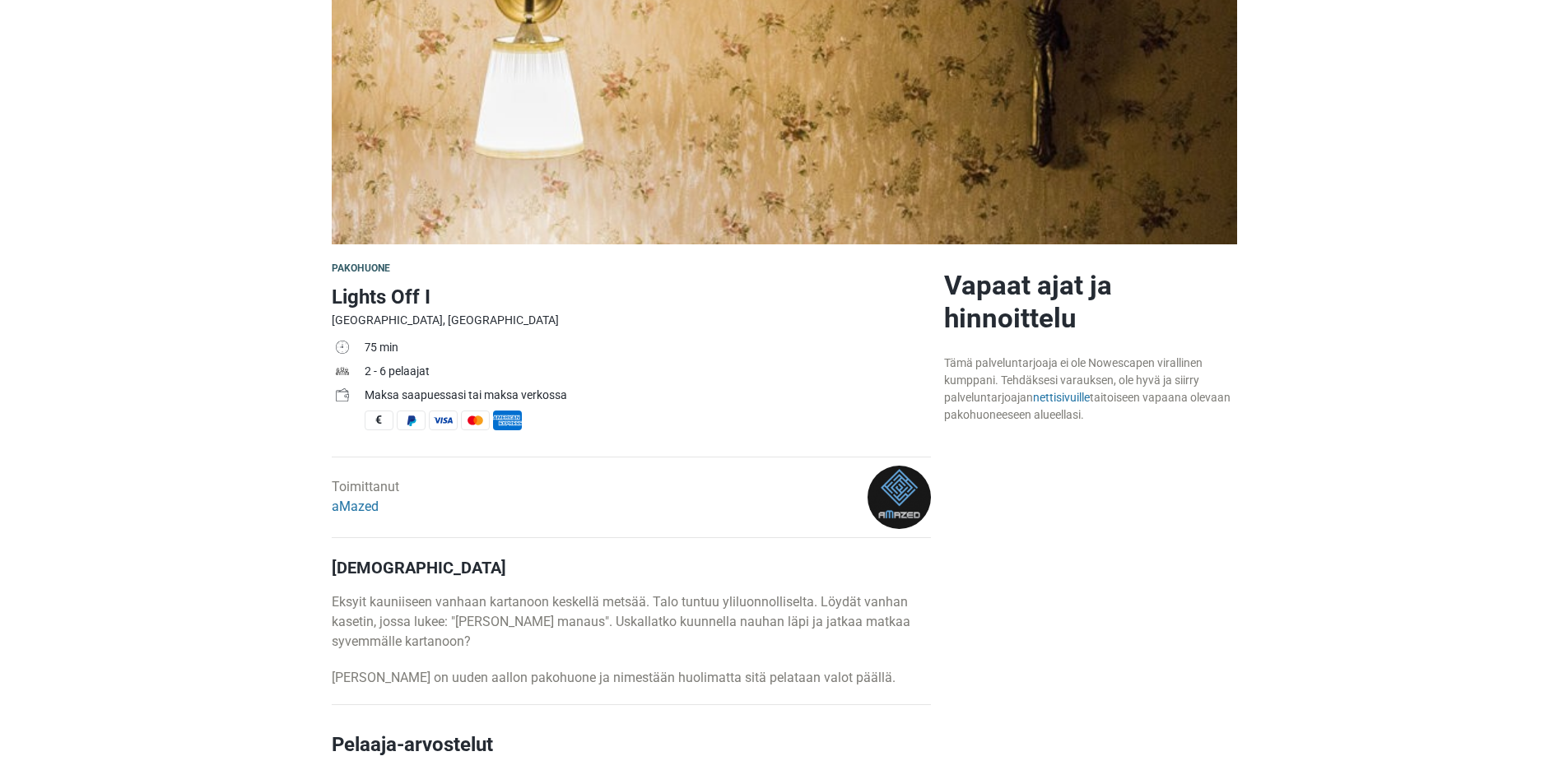
scroll to position [411, 0]
